Goal: Transaction & Acquisition: Purchase product/service

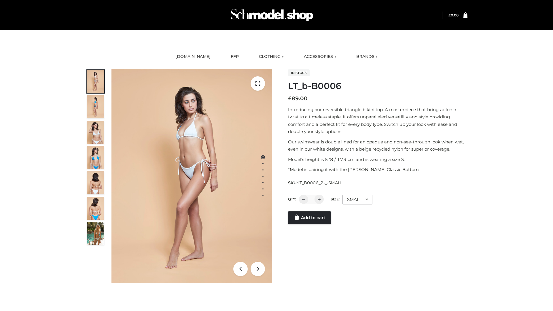
click at [310, 218] on link "Add to cart" at bounding box center [309, 218] width 43 height 13
